Goal: Task Accomplishment & Management: Complete application form

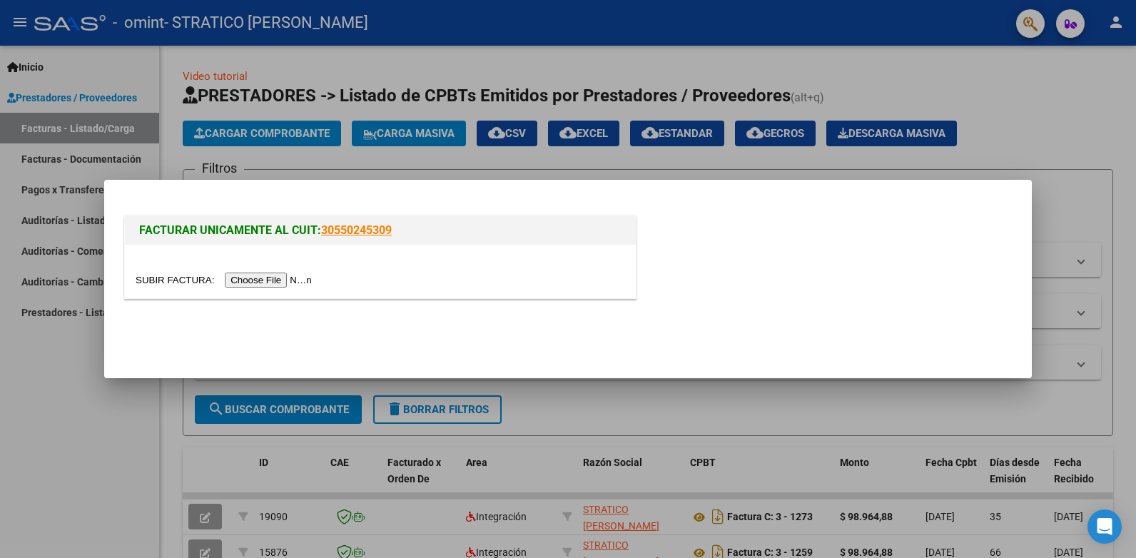
click at [272, 277] on input "file" at bounding box center [226, 280] width 181 height 15
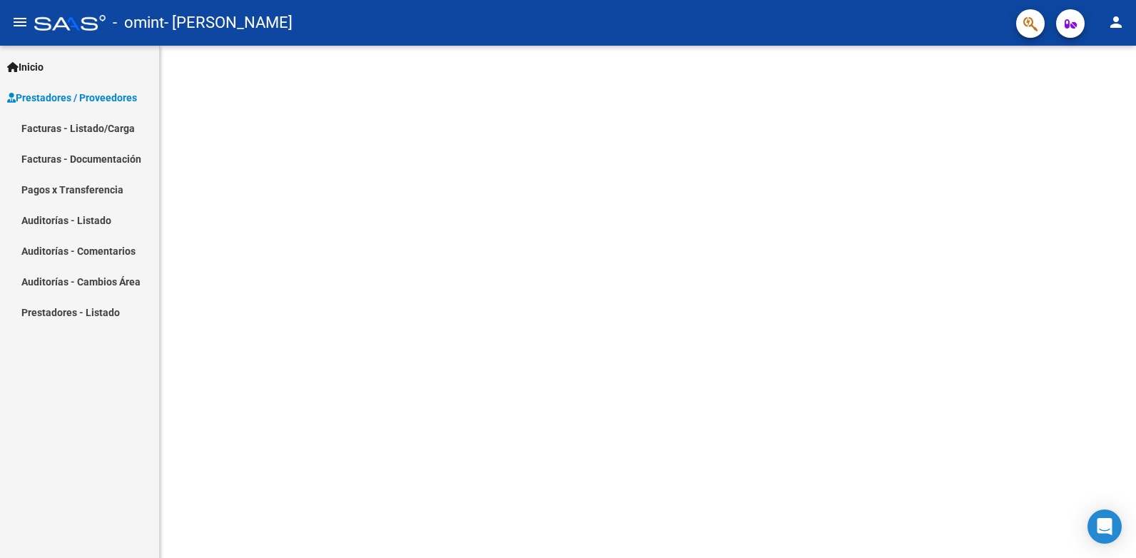
click at [80, 153] on link "Facturas - Documentación" at bounding box center [79, 158] width 159 height 31
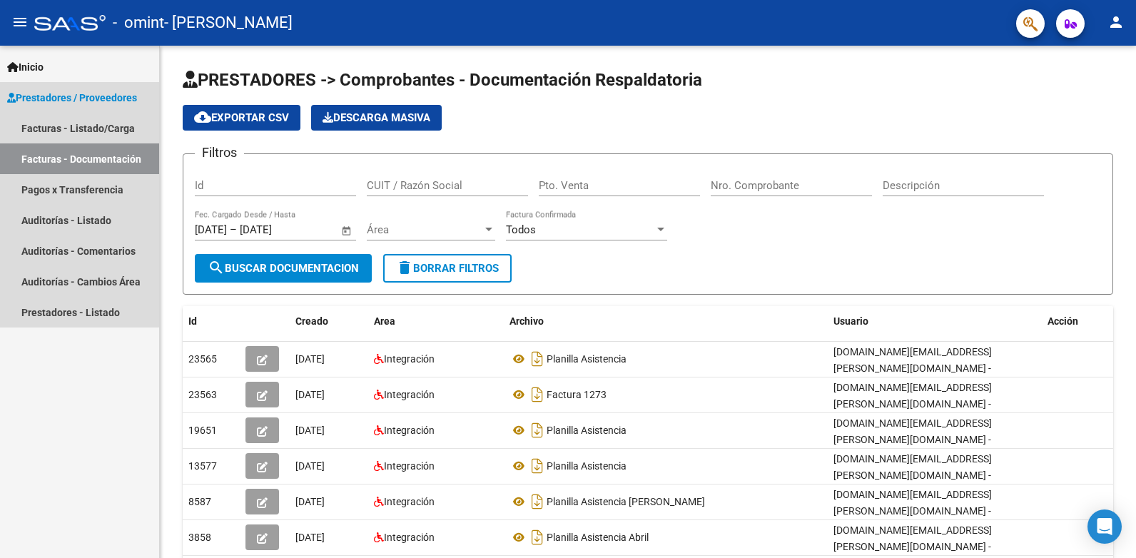
click at [42, 91] on span "Prestadores / Proveedores" at bounding box center [72, 98] width 130 height 16
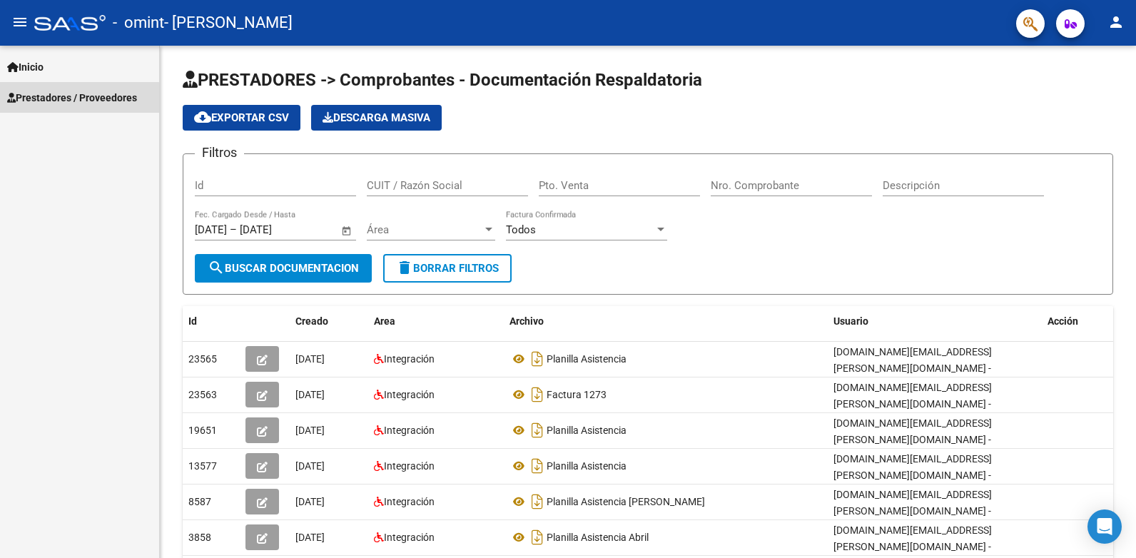
click at [39, 101] on span "Prestadores / Proveedores" at bounding box center [72, 98] width 130 height 16
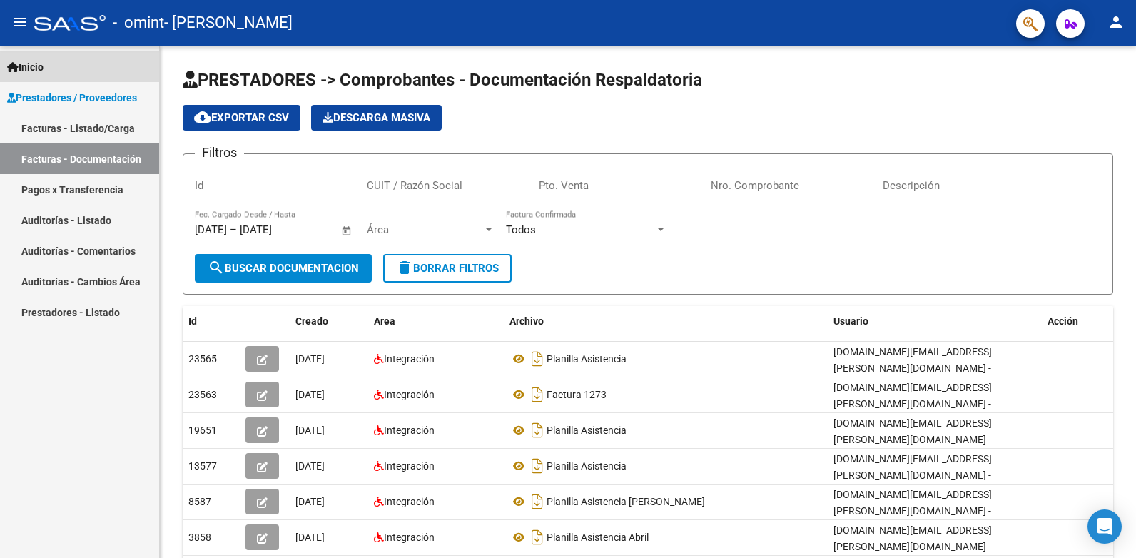
click at [29, 69] on span "Inicio" at bounding box center [25, 67] width 36 height 16
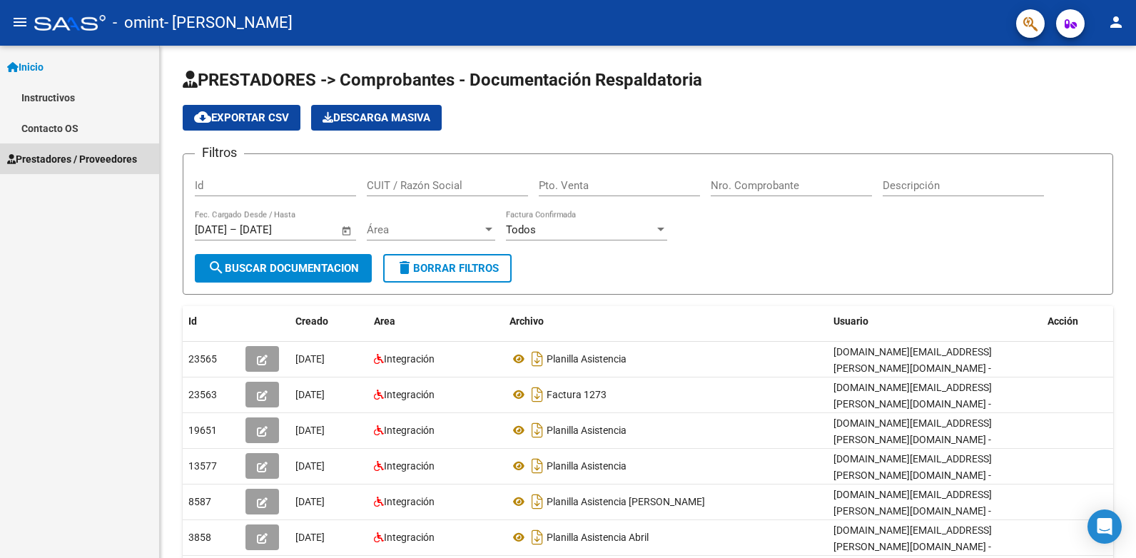
click at [57, 157] on span "Prestadores / Proveedores" at bounding box center [72, 159] width 130 height 16
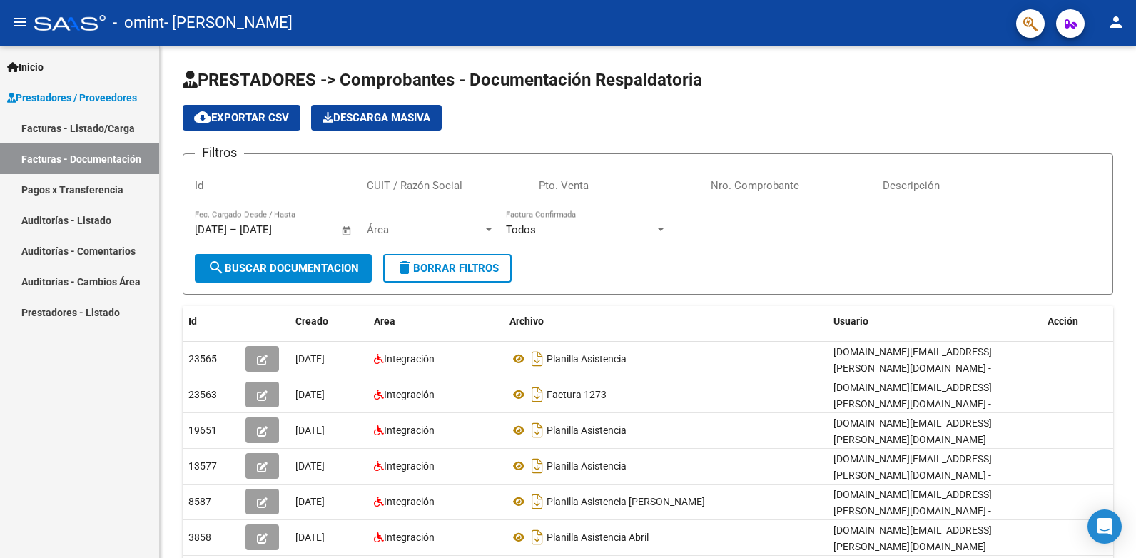
click at [51, 193] on link "Pagos x Transferencia" at bounding box center [79, 189] width 159 height 31
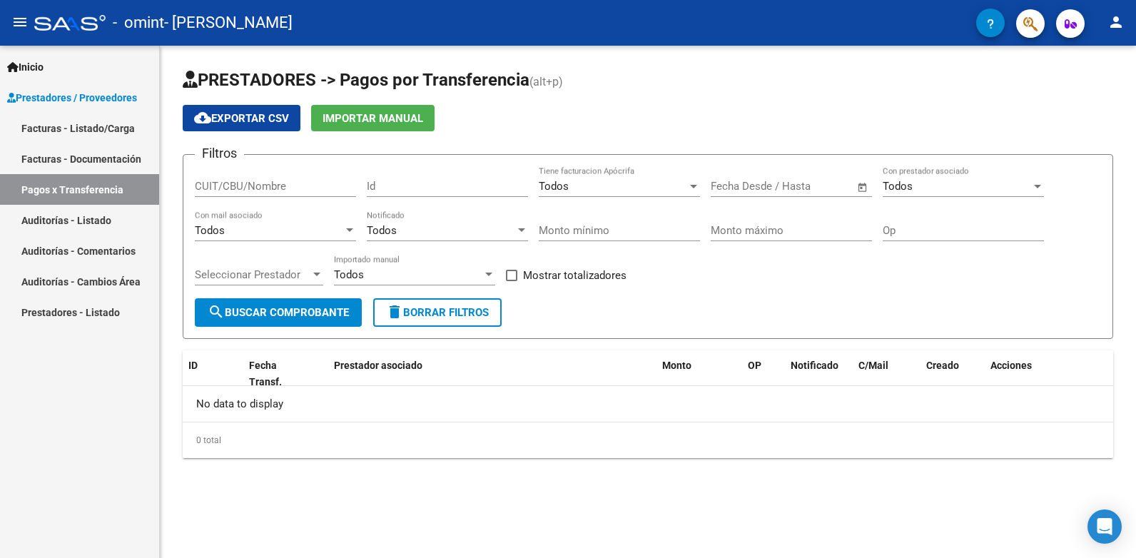
click at [59, 308] on link "Prestadores - Listado" at bounding box center [79, 312] width 159 height 31
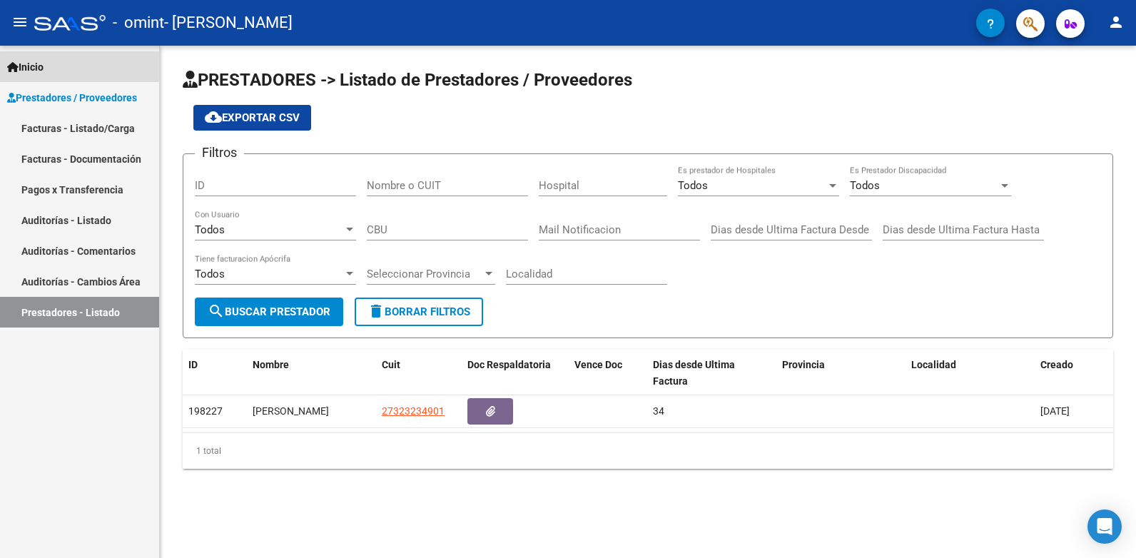
click at [28, 66] on span "Inicio" at bounding box center [25, 67] width 36 height 16
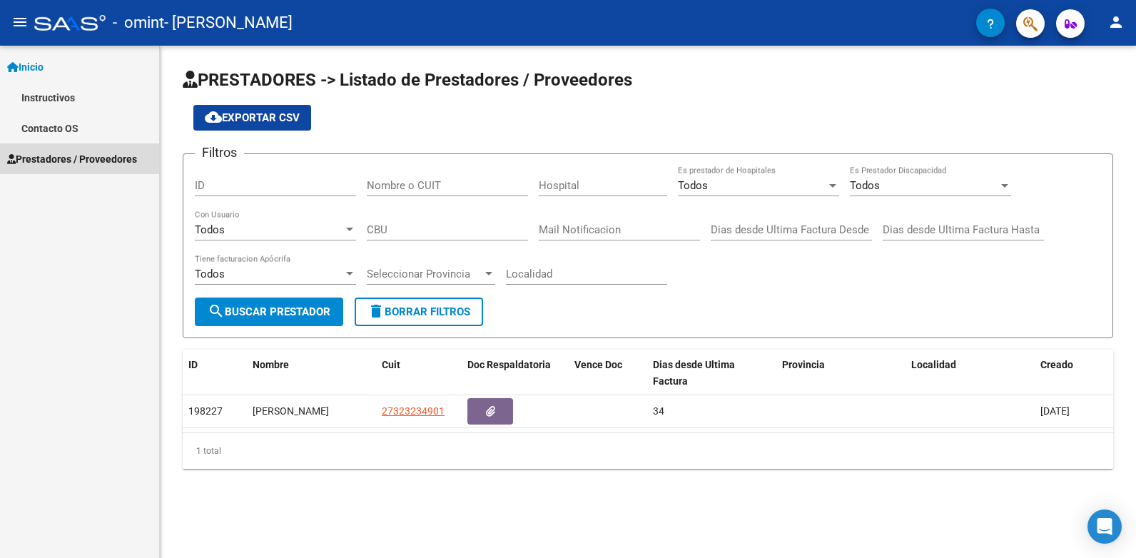
click at [46, 156] on span "Prestadores / Proveedores" at bounding box center [72, 159] width 130 height 16
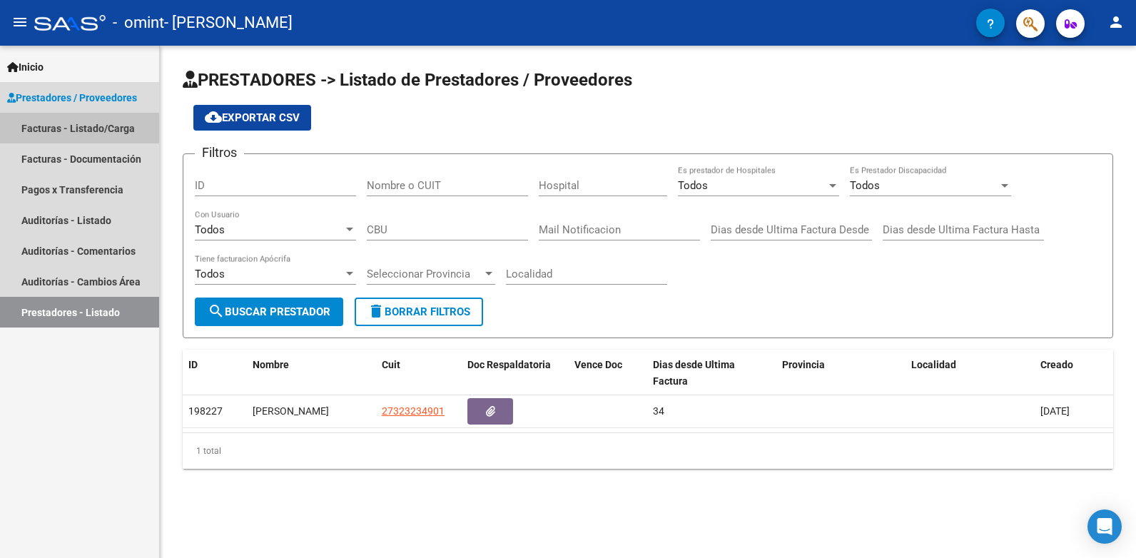
click at [62, 130] on link "Facturas - Listado/Carga" at bounding box center [79, 128] width 159 height 31
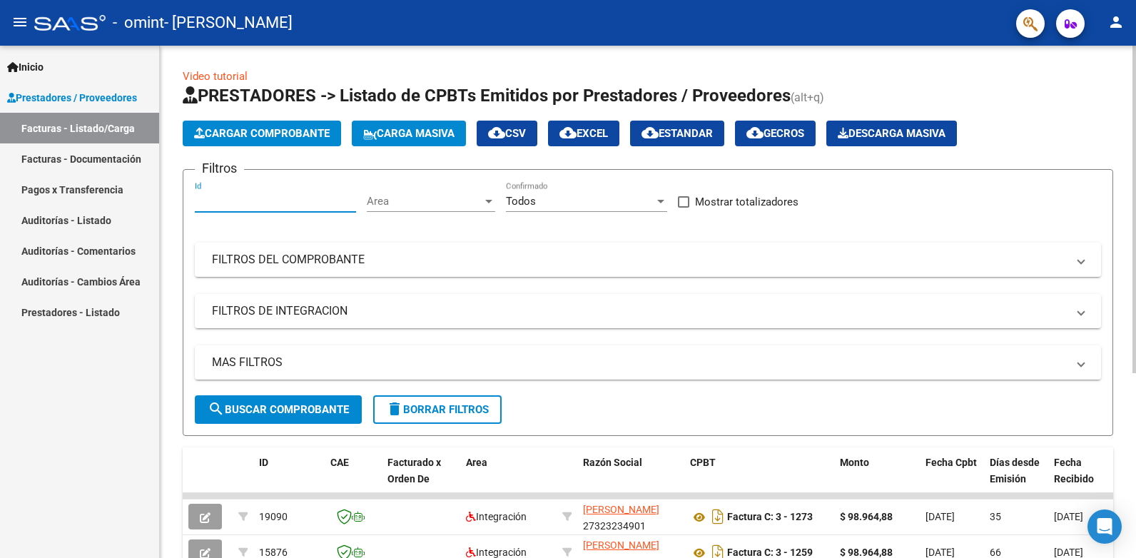
click at [218, 203] on input "Id" at bounding box center [275, 201] width 161 height 13
click at [432, 195] on span "Area" at bounding box center [425, 201] width 116 height 13
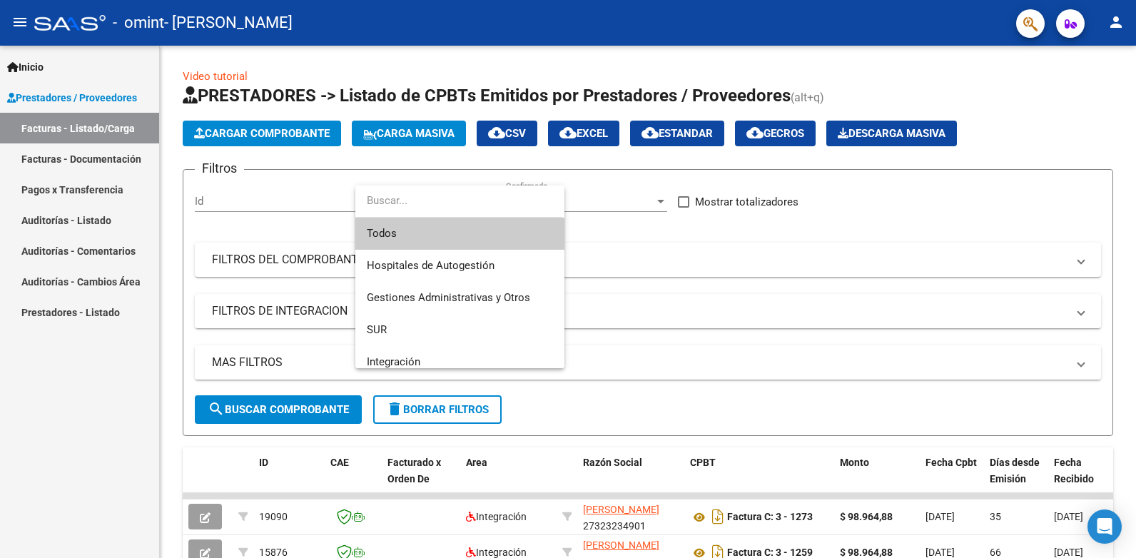
click at [231, 128] on div at bounding box center [568, 279] width 1136 height 558
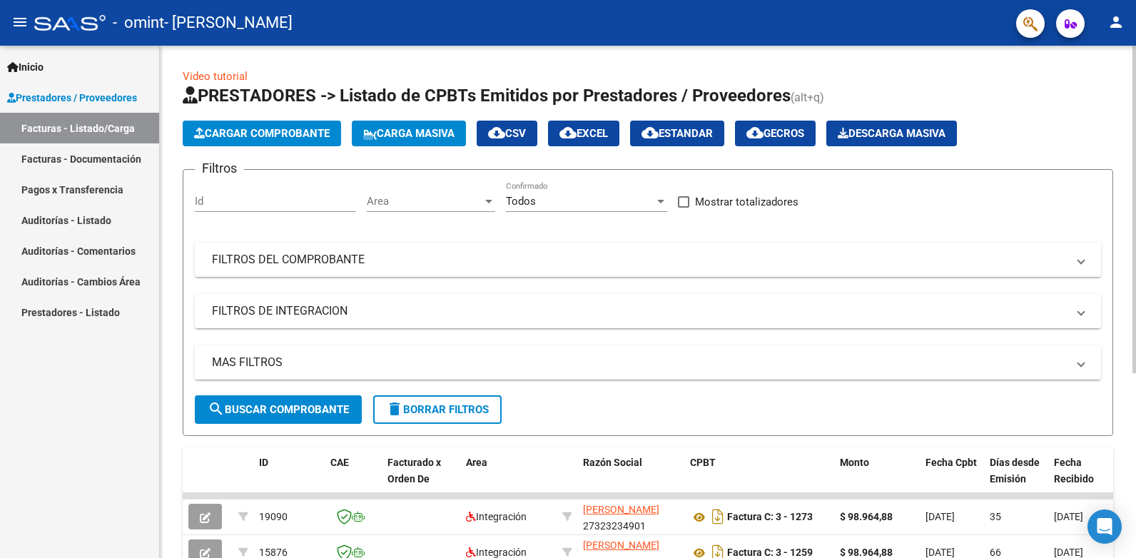
click at [296, 408] on span "search Buscar Comprobante" at bounding box center [278, 409] width 141 height 13
click at [256, 128] on span "Cargar Comprobante" at bounding box center [262, 133] width 136 height 13
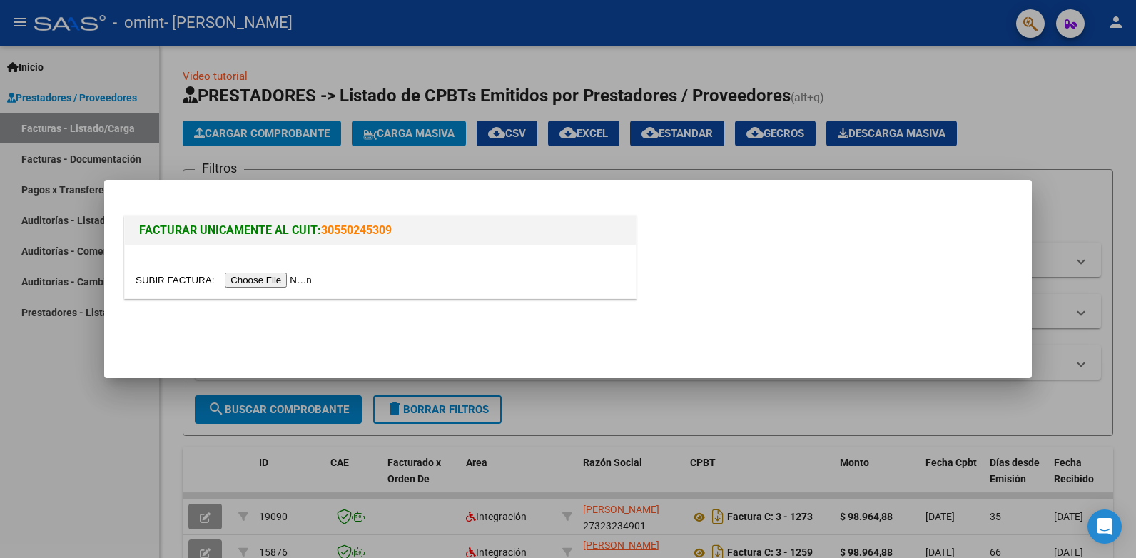
click at [250, 278] on input "file" at bounding box center [226, 280] width 181 height 15
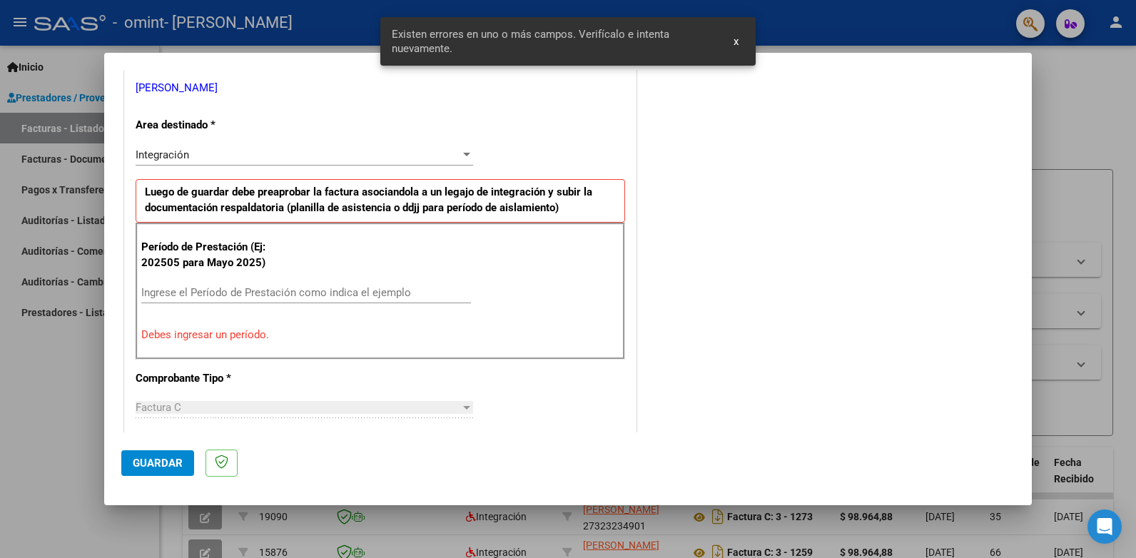
scroll to position [316, 0]
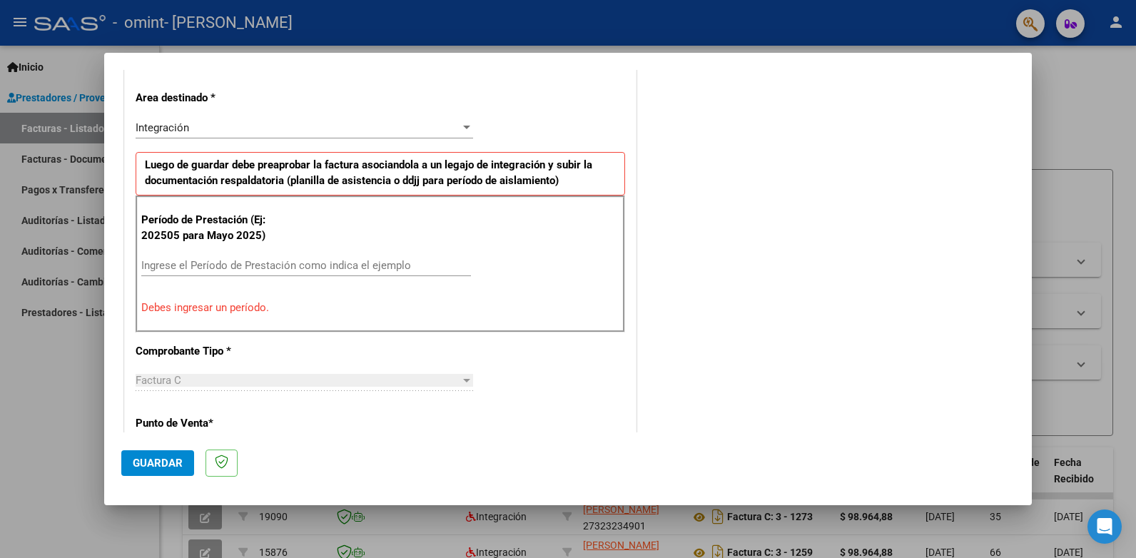
click at [157, 267] on input "Ingrese el Período de Prestación como indica el ejemplo" at bounding box center [306, 265] width 330 height 13
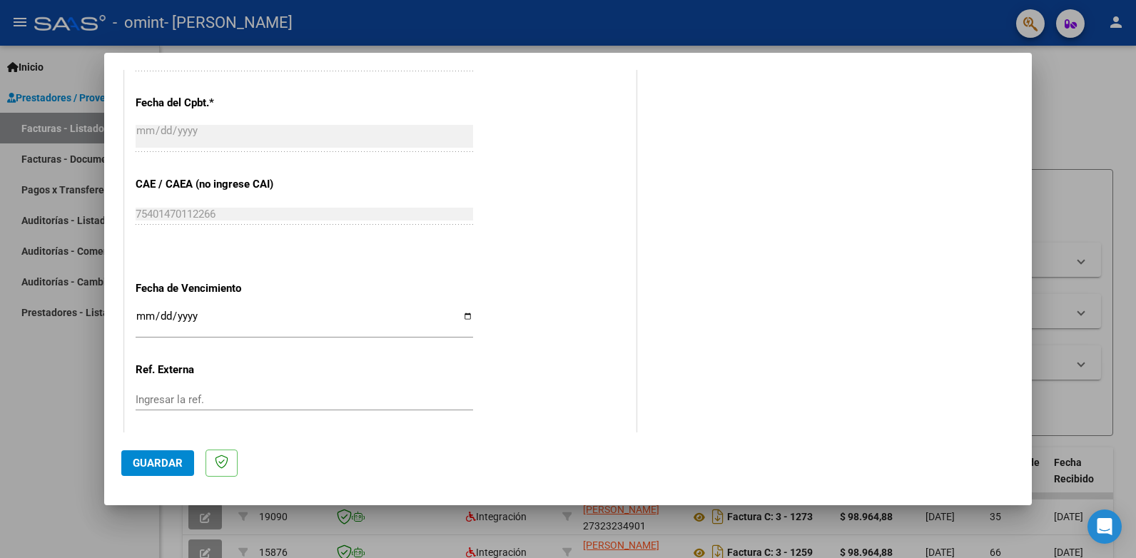
scroll to position [887, 0]
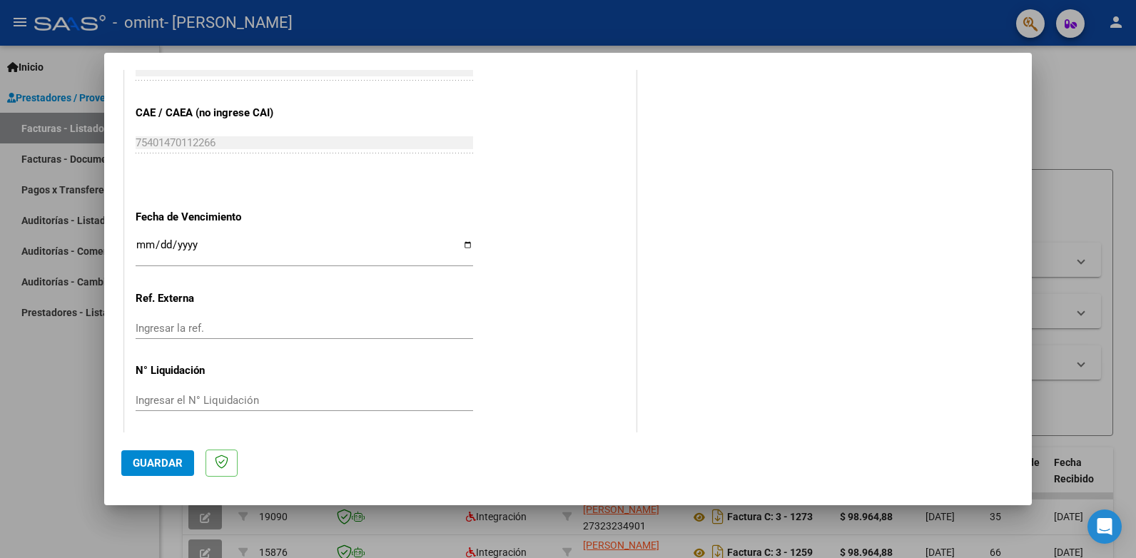
type input "202509"
click at [145, 255] on input "Ingresar la fecha" at bounding box center [305, 250] width 338 height 23
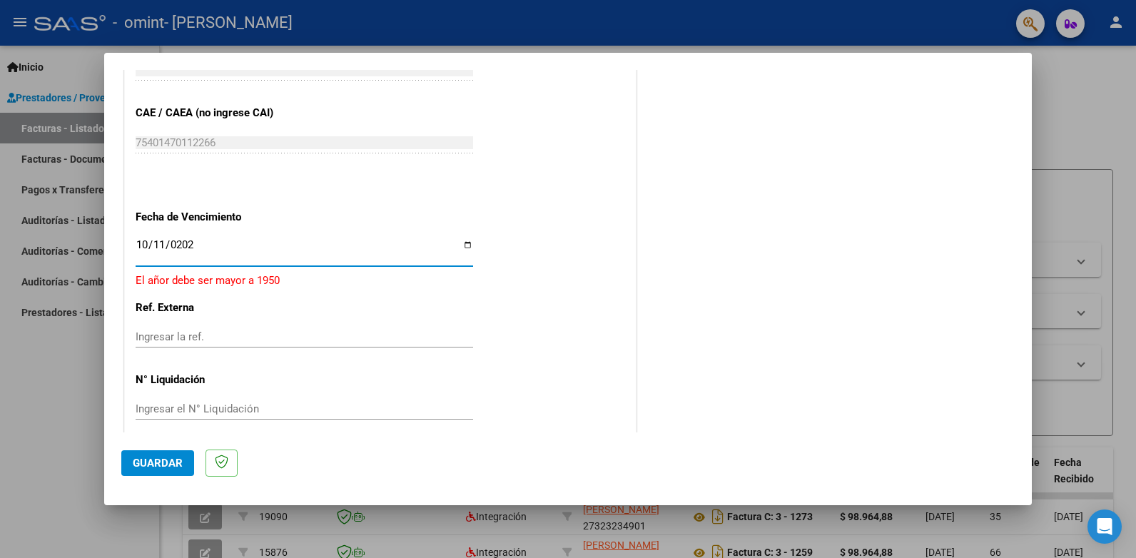
type input "[DATE]"
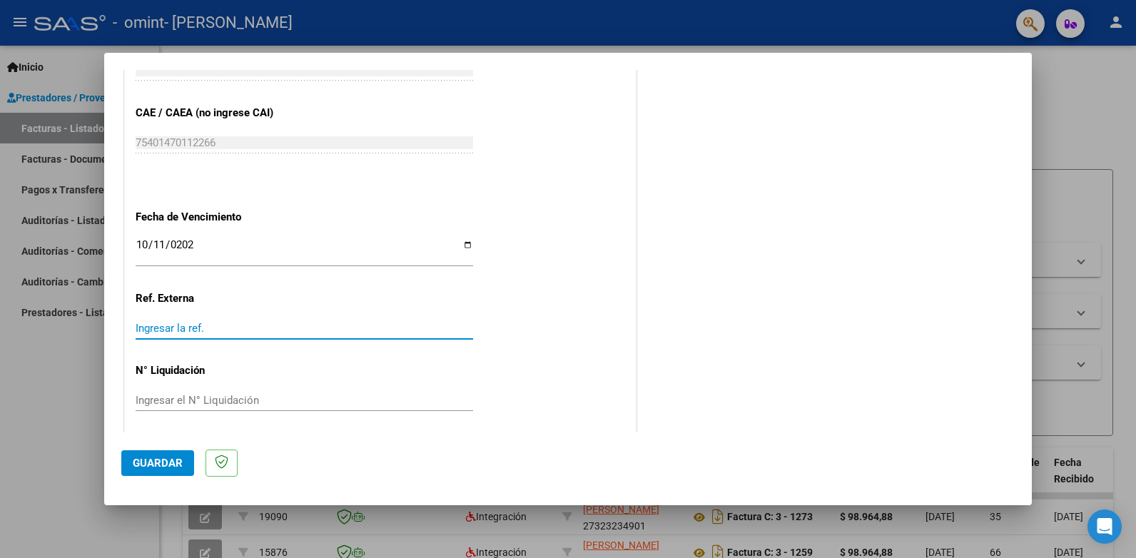
click at [193, 328] on input "Ingresar la ref." at bounding box center [305, 328] width 338 height 13
click at [151, 459] on span "Guardar" at bounding box center [158, 463] width 50 height 13
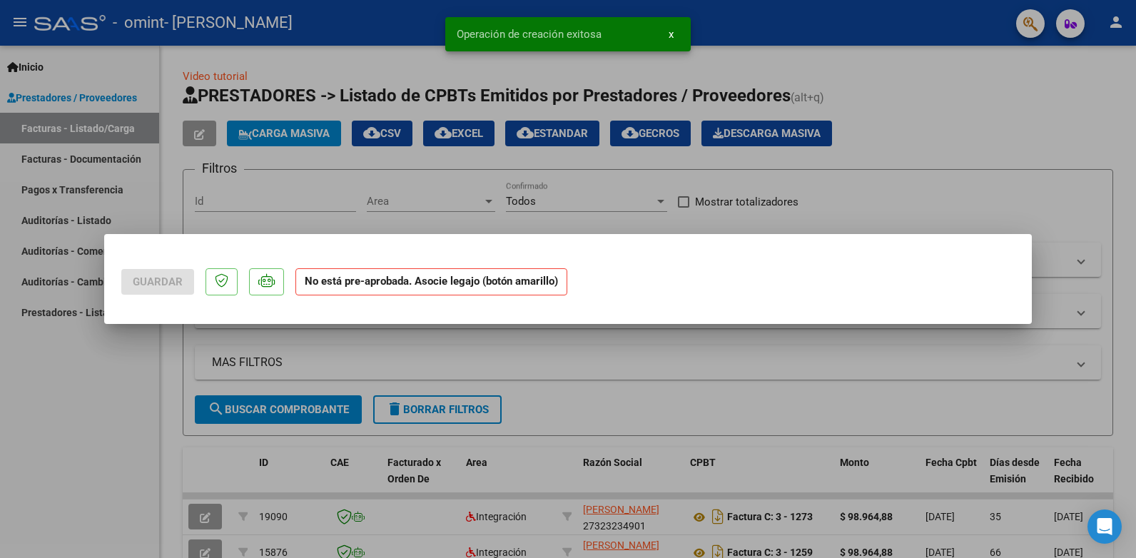
scroll to position [0, 0]
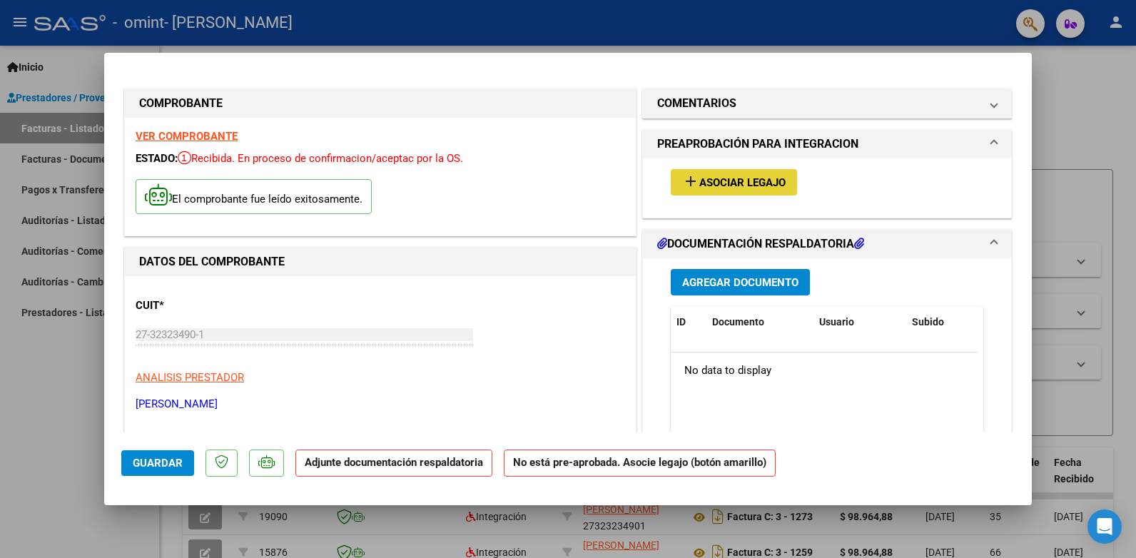
click at [754, 180] on span "Asociar Legajo" at bounding box center [743, 182] width 86 height 13
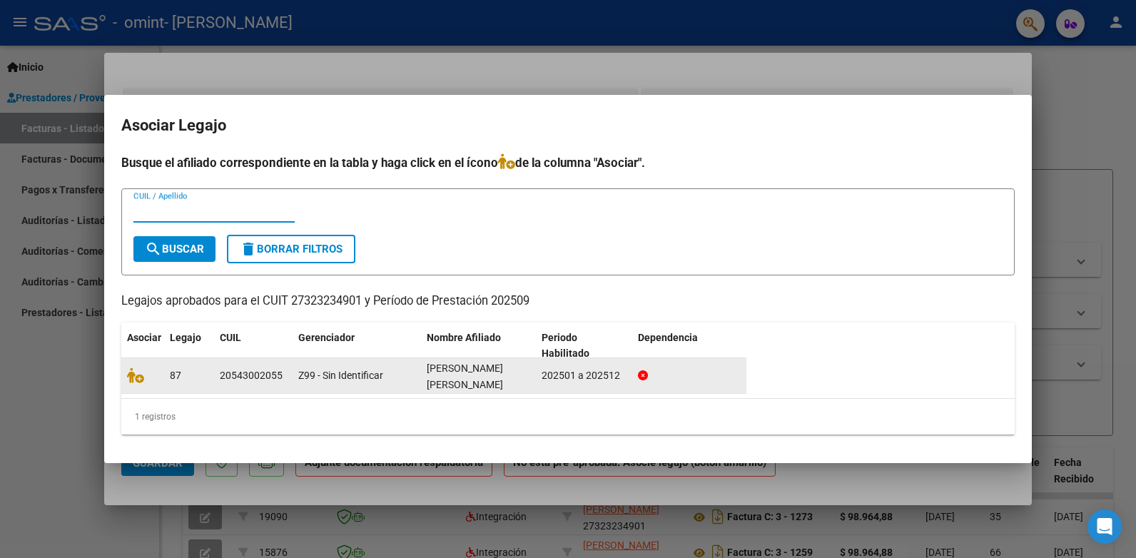
click at [647, 375] on icon at bounding box center [643, 376] width 10 height 10
click at [598, 385] on datatable-body-cell "202501 a 202512" at bounding box center [584, 375] width 96 height 35
click at [181, 375] on span "87" at bounding box center [175, 375] width 11 height 11
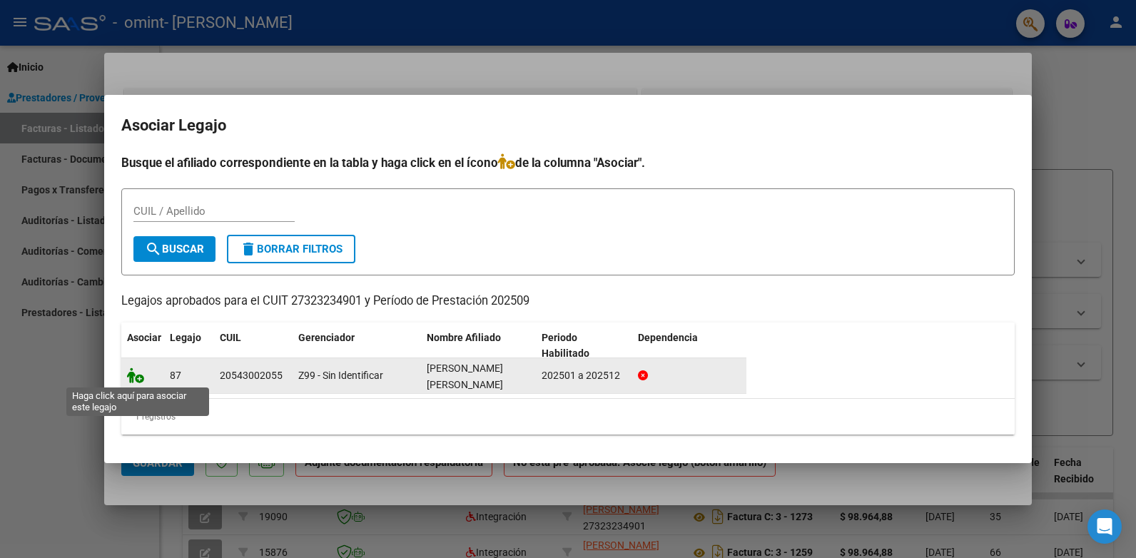
click at [138, 379] on icon at bounding box center [135, 376] width 17 height 16
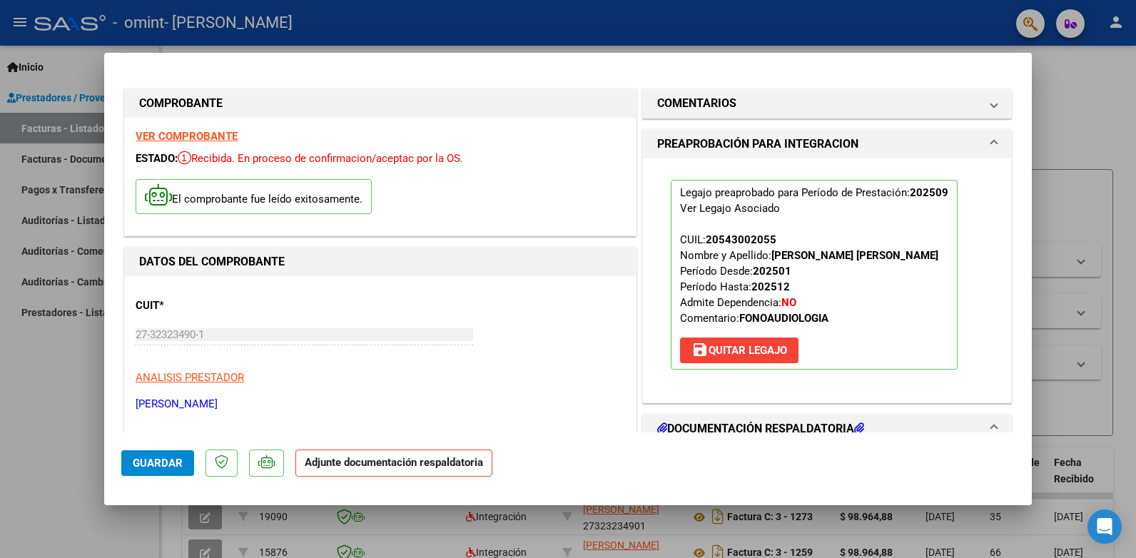
scroll to position [143, 0]
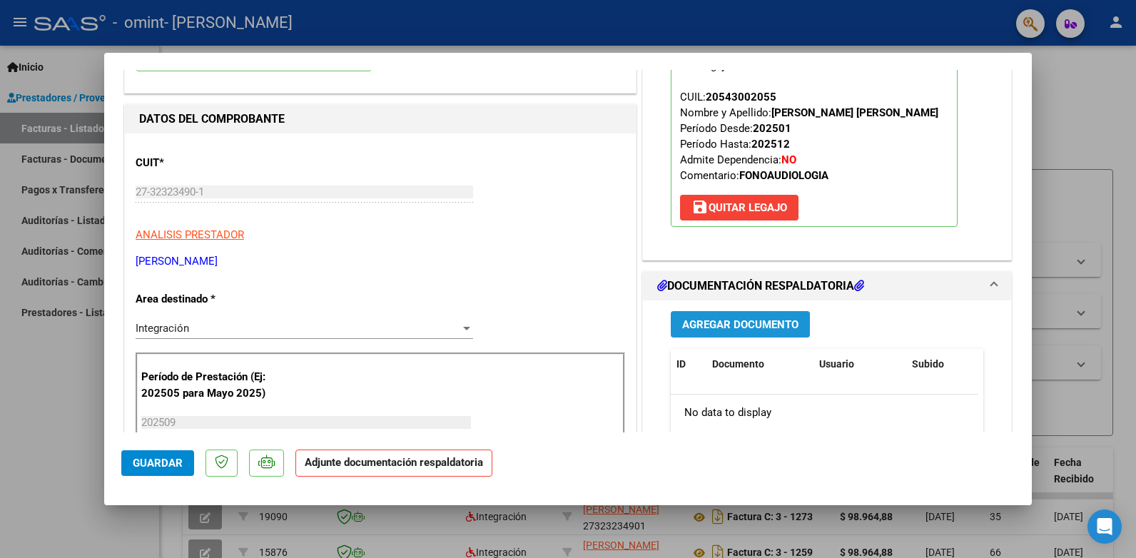
click at [737, 317] on button "Agregar Documento" at bounding box center [740, 324] width 139 height 26
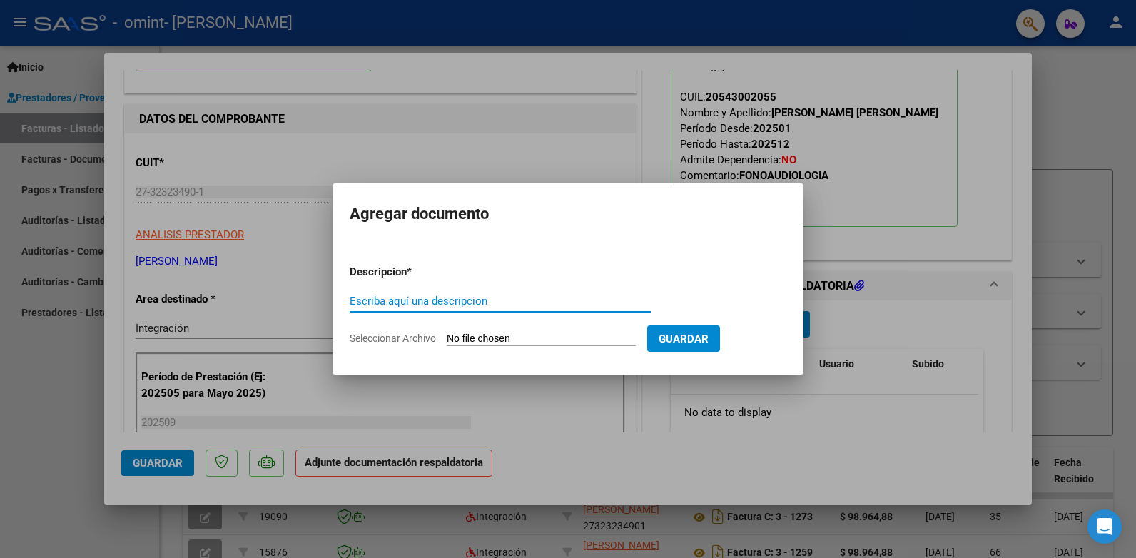
click at [356, 303] on input "Escriba aquí una descripcion" at bounding box center [500, 301] width 301 height 13
click at [440, 336] on app-file-uploader "Seleccionar Archivo" at bounding box center [499, 338] width 298 height 13
click at [410, 340] on span "Seleccionar Archivo" at bounding box center [393, 338] width 86 height 11
click at [447, 340] on input "Seleccionar Archivo" at bounding box center [541, 340] width 189 height 14
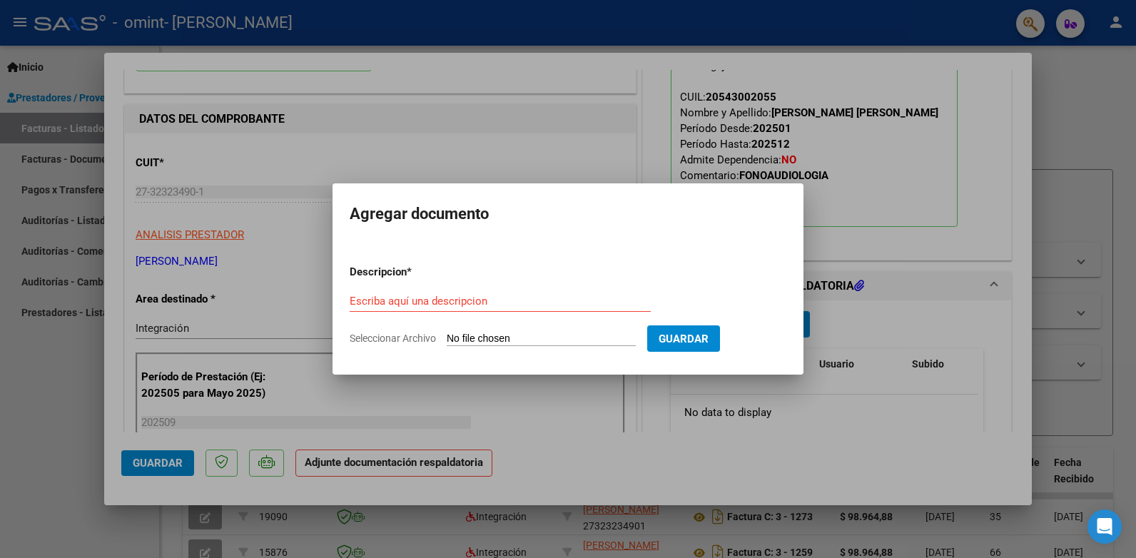
type input "C:\fakepath\PLANILLA [PERSON_NAME]. Setiembre.pdf"
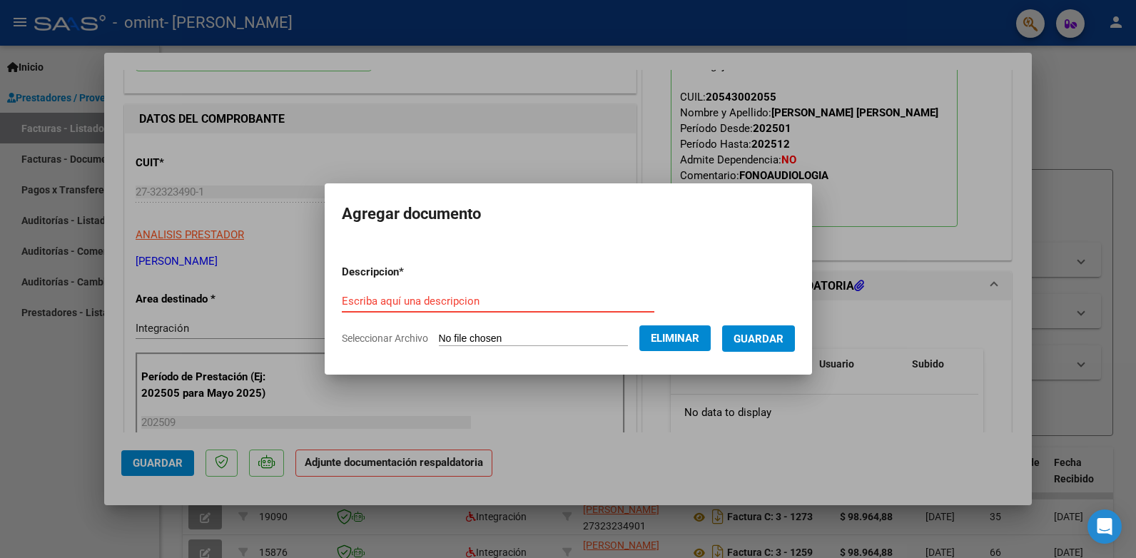
click at [350, 298] on input "Escriba aquí una descripcion" at bounding box center [498, 301] width 313 height 13
type input "p"
type input "PLANILLA ASISTENCIA"
click at [756, 340] on span "Guardar" at bounding box center [759, 339] width 50 height 13
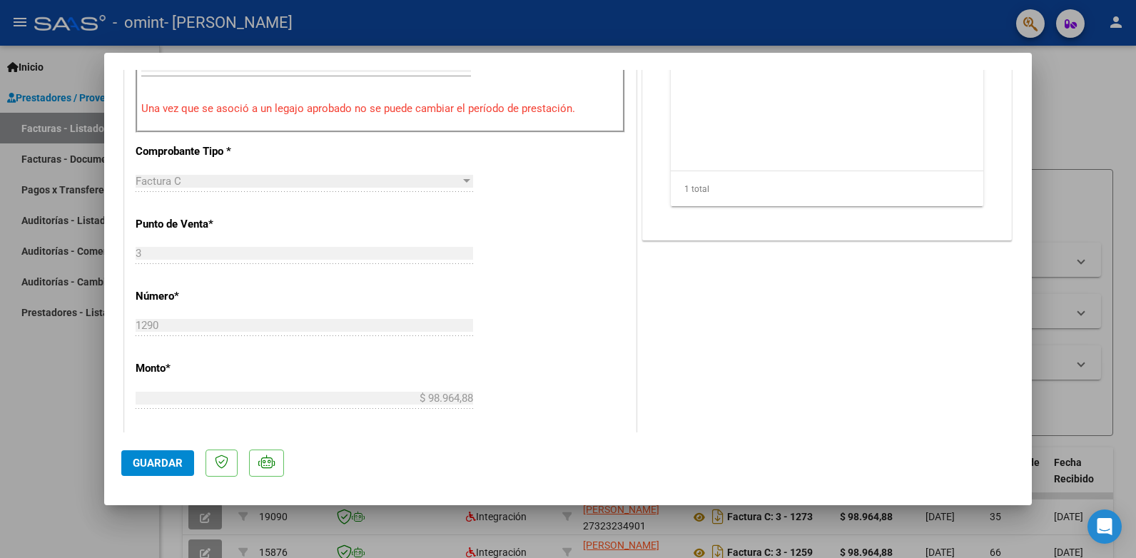
scroll to position [714, 0]
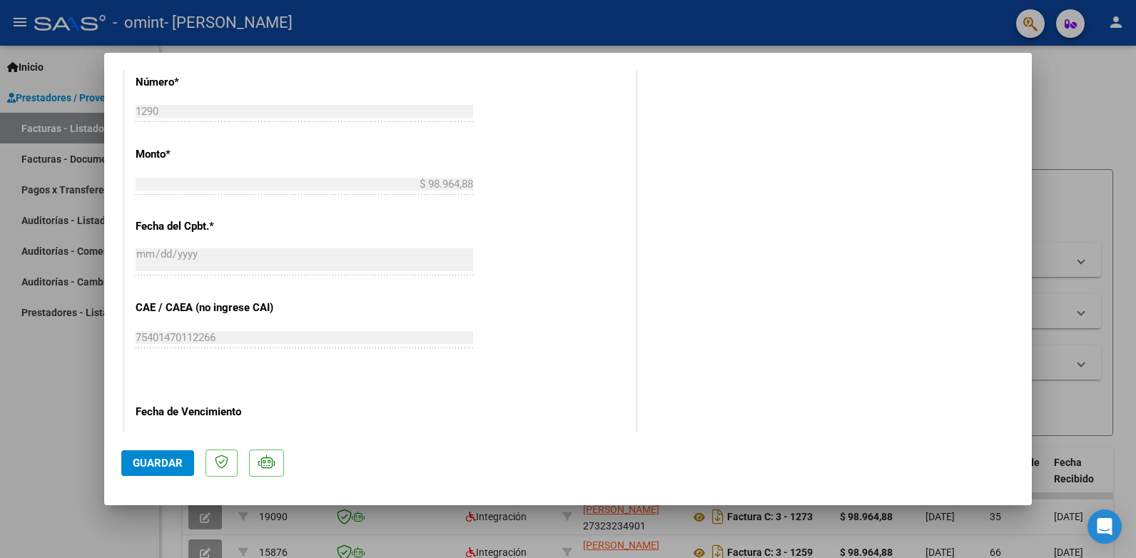
click at [171, 459] on span "Guardar" at bounding box center [158, 463] width 50 height 13
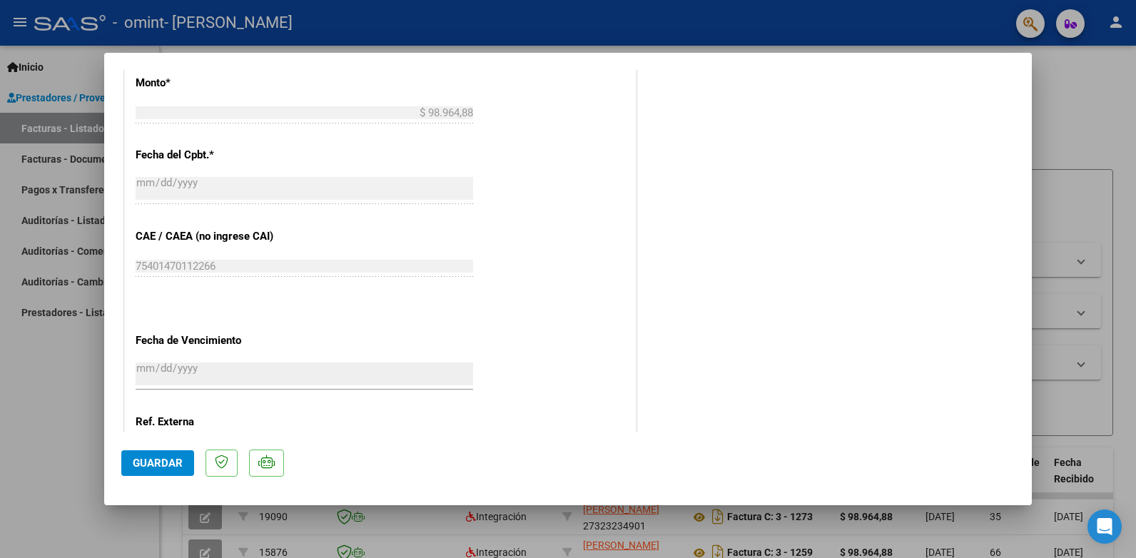
scroll to position [915, 0]
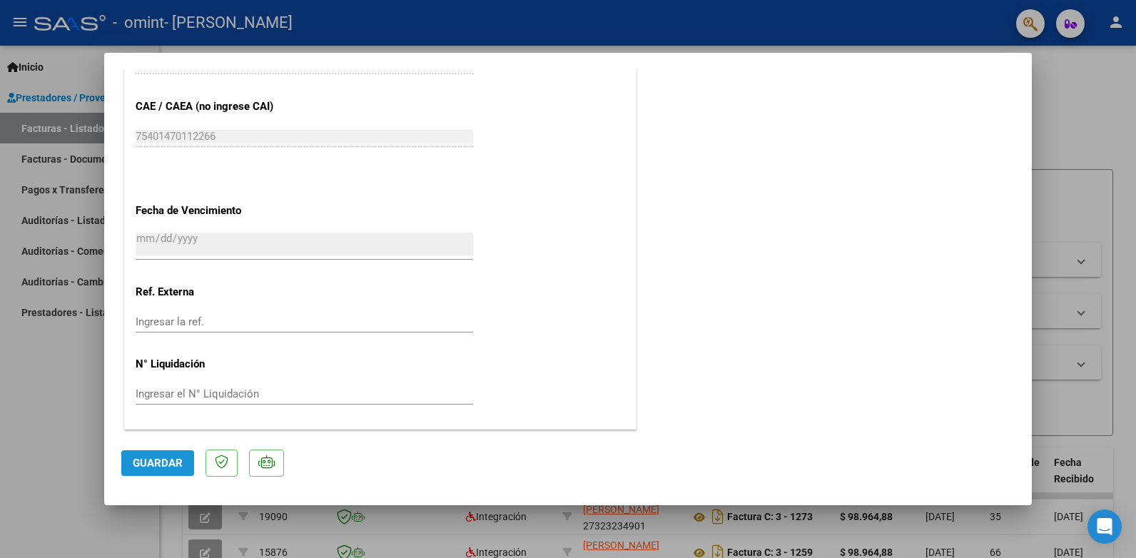
click at [159, 461] on span "Guardar" at bounding box center [158, 463] width 50 height 13
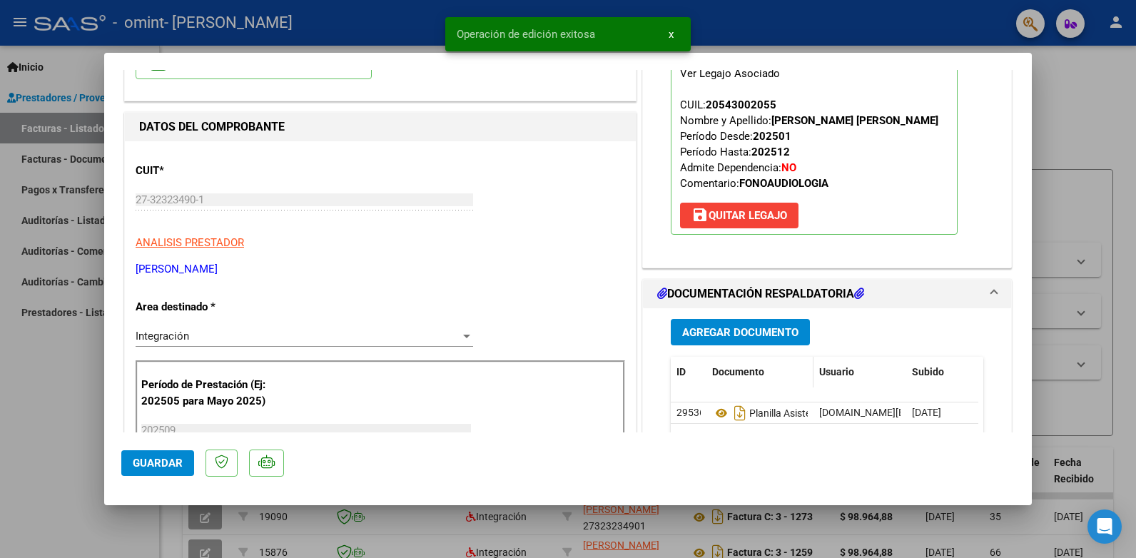
scroll to position [130, 0]
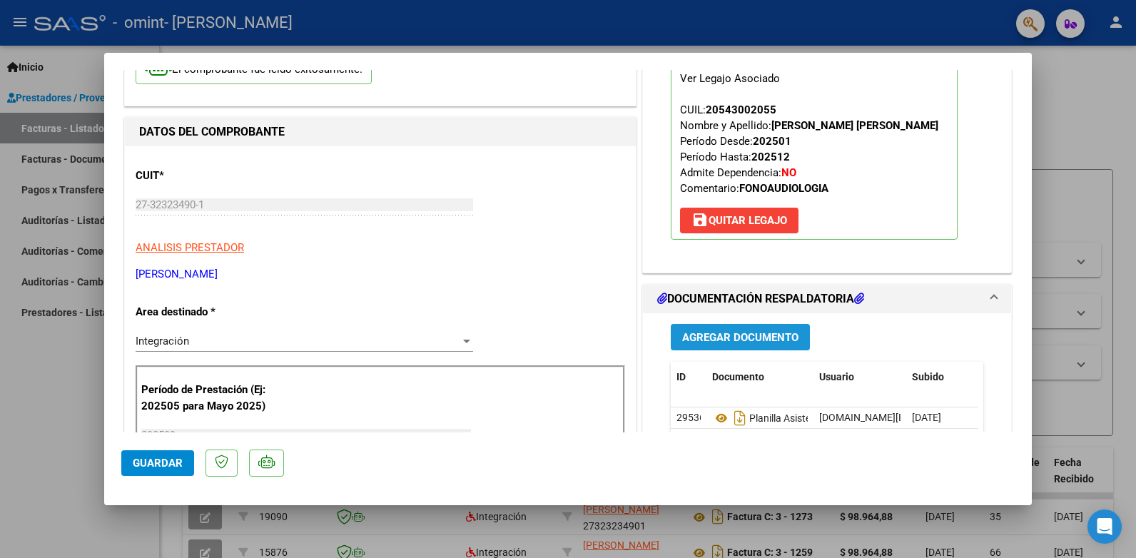
click at [762, 338] on span "Agregar Documento" at bounding box center [740, 337] width 116 height 13
